Goal: Book appointment/travel/reservation

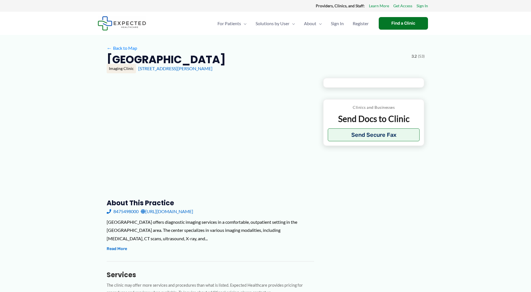
type input "**********"
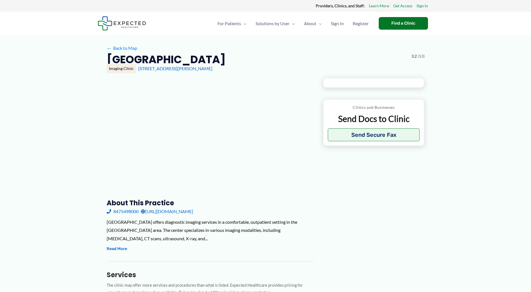
type input "**********"
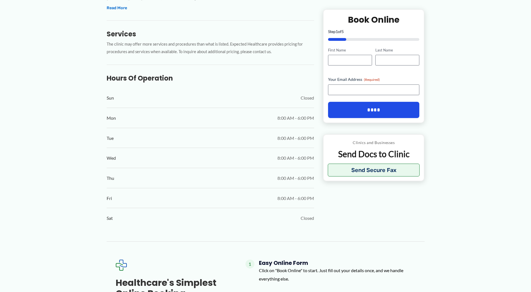
scroll to position [308, 0]
